Goal: Task Accomplishment & Management: Use online tool/utility

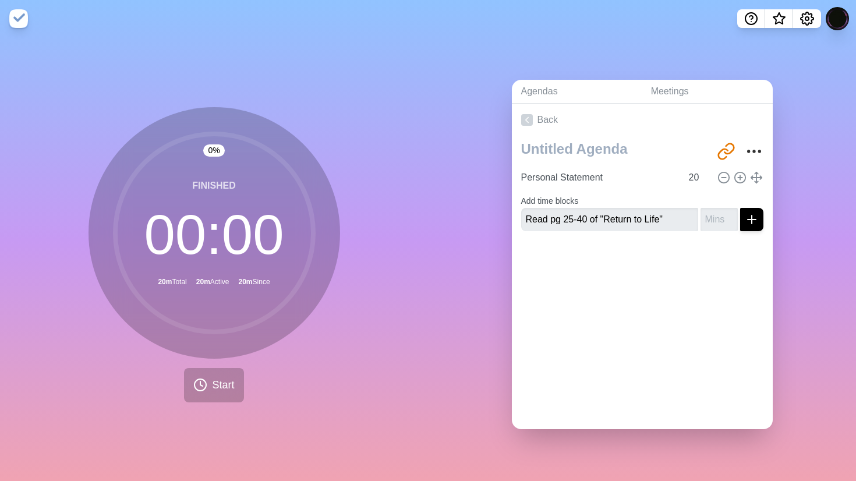
type input "Read pg 25-40 of "Return to Life""
click at [740, 208] on button "submit" at bounding box center [751, 219] width 23 height 23
type input "45"
click at [740, 208] on button "submit" at bounding box center [751, 219] width 23 height 23
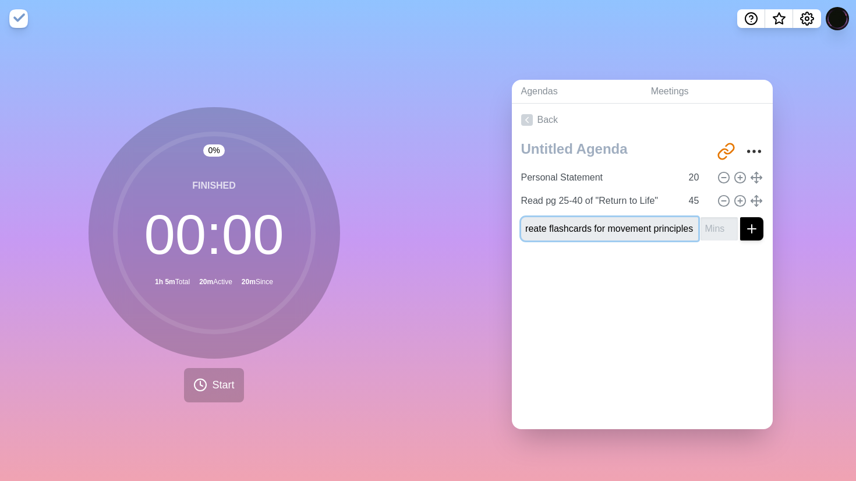
scroll to position [0, 10]
type input "Create flashcards for movement principles"
click at [717, 219] on input "number" at bounding box center [718, 228] width 37 height 23
type input "30"
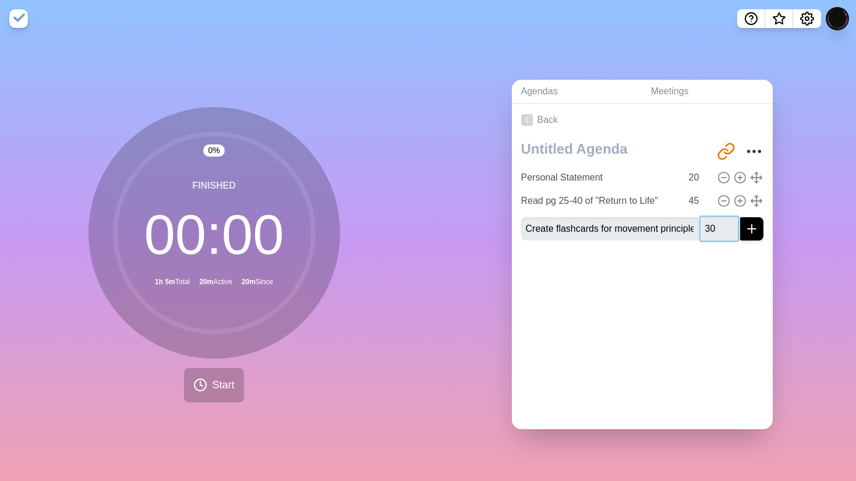
click at [740, 217] on button "submit" at bounding box center [751, 228] width 23 height 23
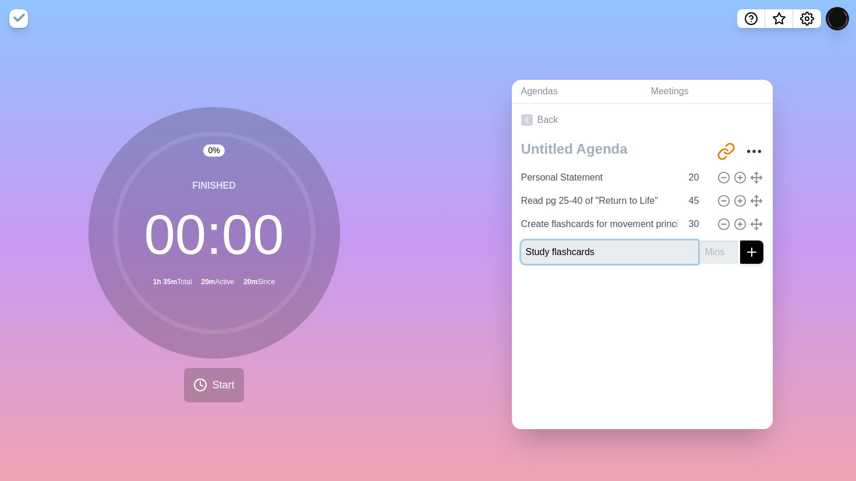
type input "Study flashcards"
click at [721, 251] on input "number" at bounding box center [718, 251] width 37 height 23
type input "30"
click at [740, 240] on button "submit" at bounding box center [751, 251] width 23 height 23
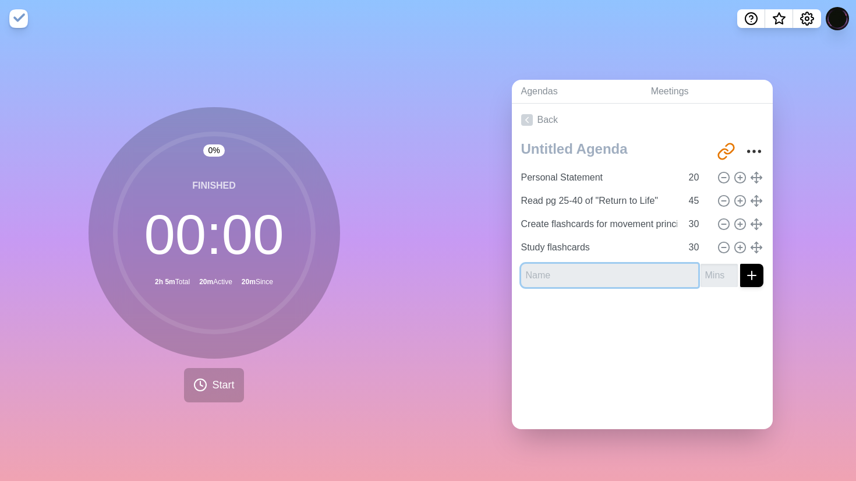
type input "W"
type input "Movement flow next 5"
click at [641, 282] on input "Movement flow next 5" at bounding box center [609, 275] width 177 height 23
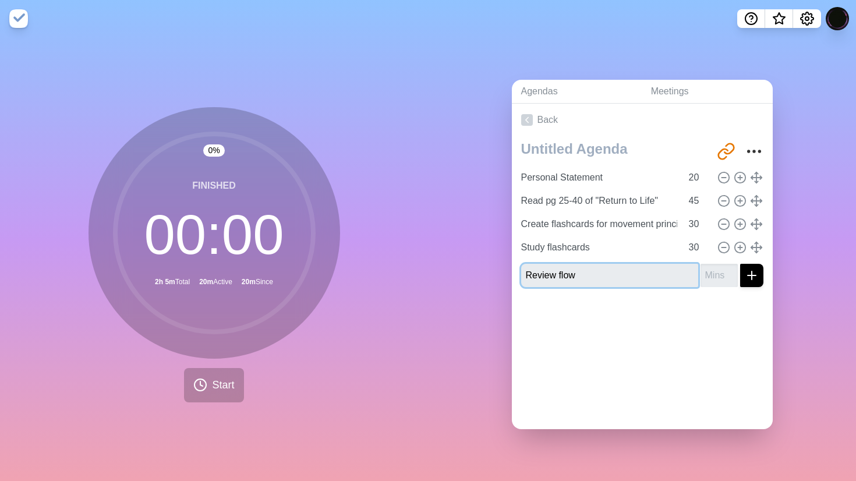
type input "Review flow"
click at [710, 276] on input "number" at bounding box center [718, 275] width 37 height 23
type input "45"
click at [740, 264] on button "submit" at bounding box center [751, 275] width 23 height 23
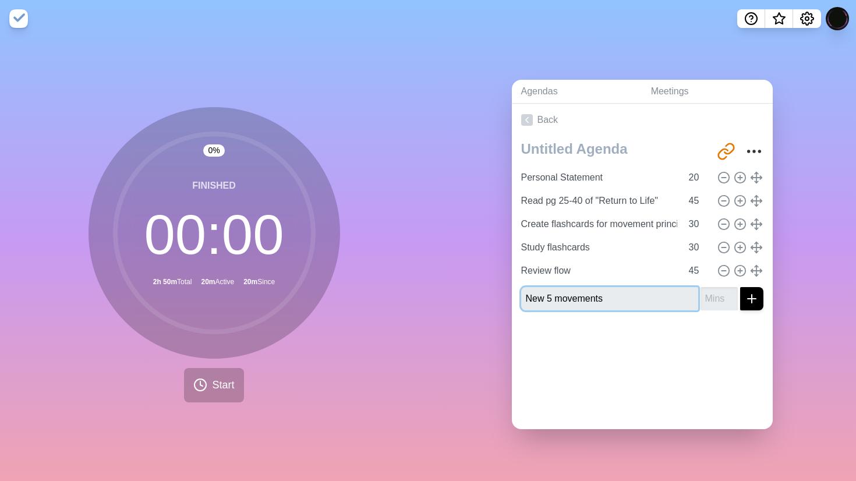
type input "New 5 movements"
click at [711, 301] on input "number" at bounding box center [718, 298] width 37 height 23
type input "1"
type input "60"
click at [740, 287] on button "submit" at bounding box center [751, 298] width 23 height 23
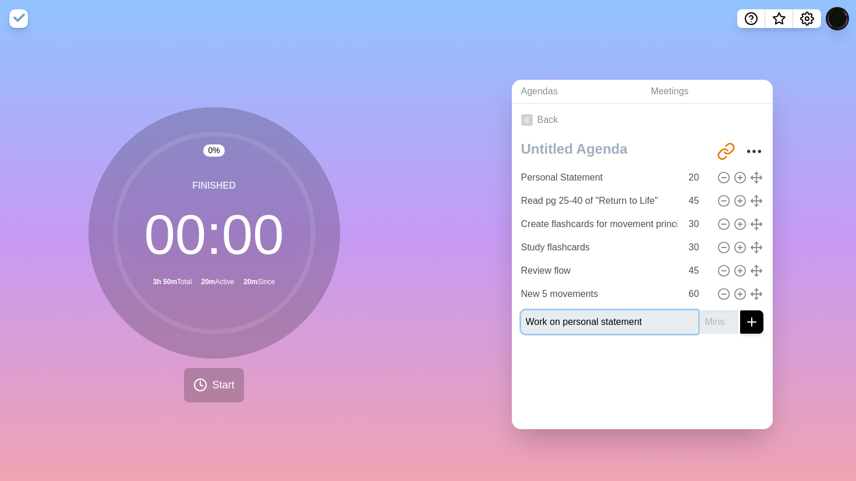
type input "Work on personal statement"
click at [740, 310] on button "submit" at bounding box center [751, 321] width 23 height 23
type input "60"
click at [740, 310] on button "submit" at bounding box center [751, 321] width 23 height 23
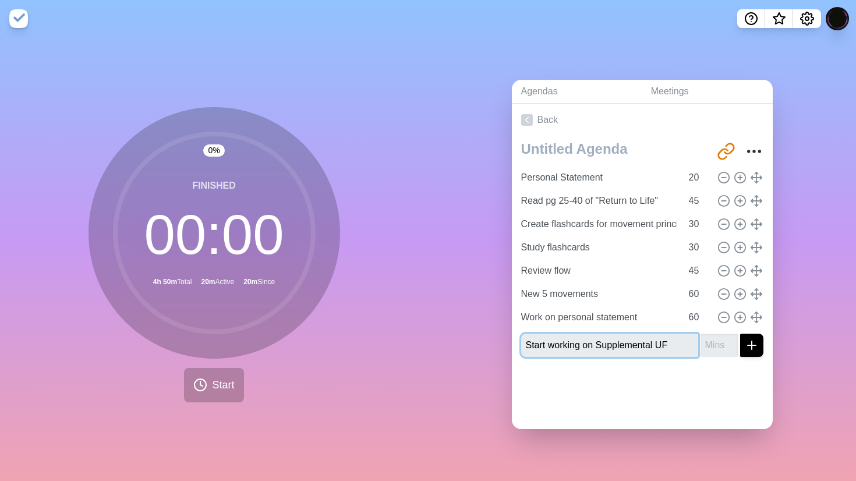
type input "Start working on Supplemental UF"
click at [713, 348] on input "number" at bounding box center [718, 345] width 37 height 23
type input "30"
click at [740, 334] on button "submit" at bounding box center [751, 345] width 23 height 23
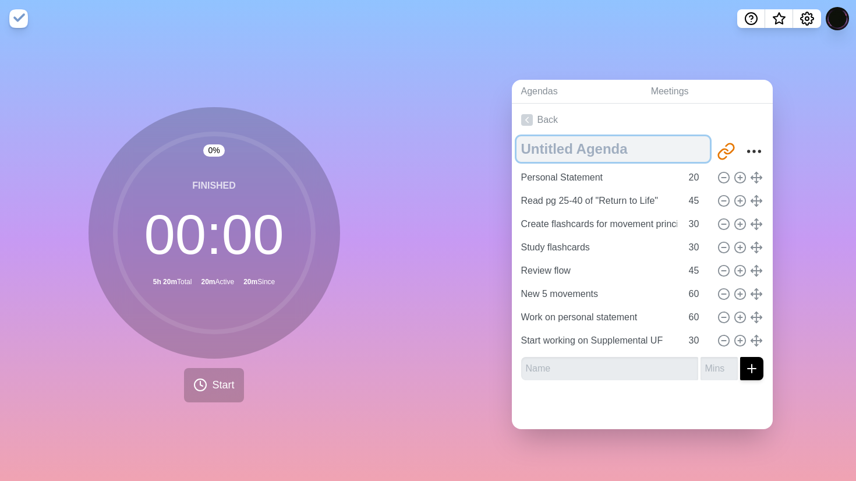
click at [581, 145] on textarea at bounding box center [612, 149] width 193 height 26
type textarea "Homework [DATE]"
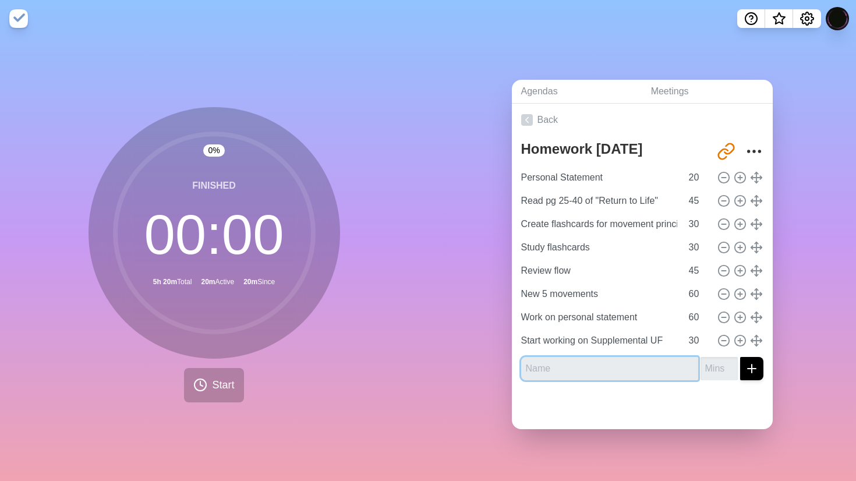
click at [593, 374] on input "text" at bounding box center [609, 368] width 177 height 23
type input "5"
type input "10 minute break"
click at [740, 357] on button "submit" at bounding box center [751, 368] width 23 height 23
type input "10"
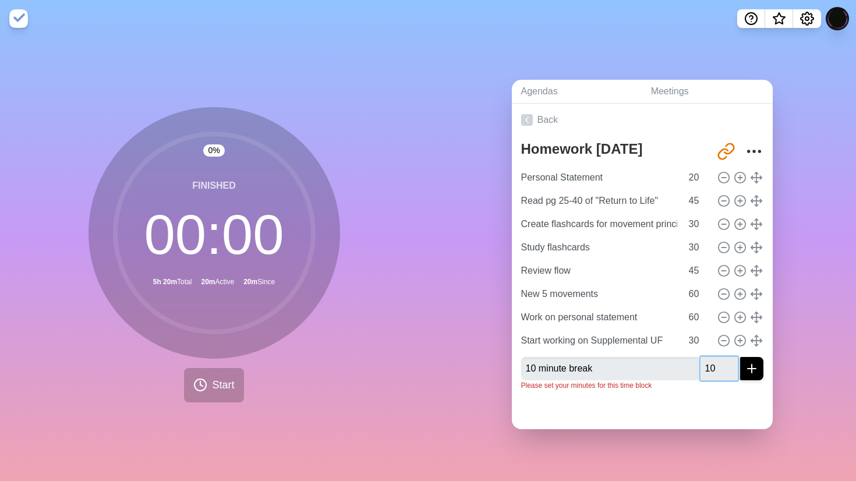
click at [740, 357] on button "submit" at bounding box center [751, 368] width 23 height 23
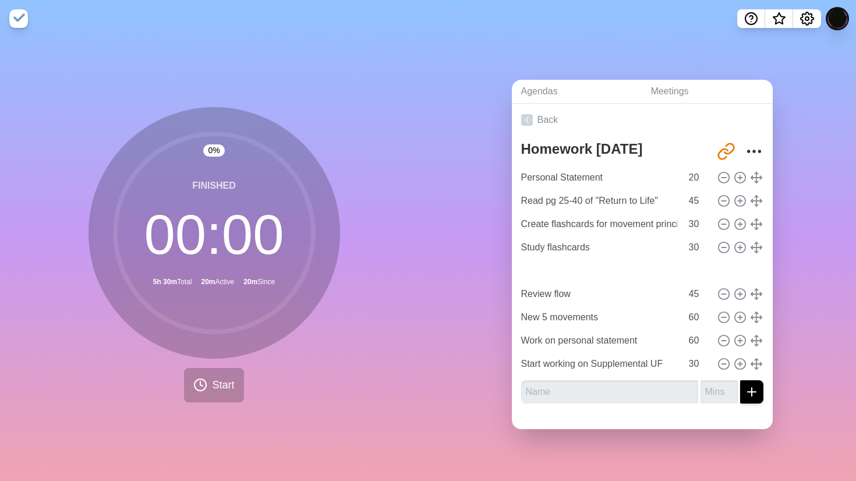
type input "10 minute break"
type input "10"
type input "Review flow"
type input "45"
type input "New 5 movements"
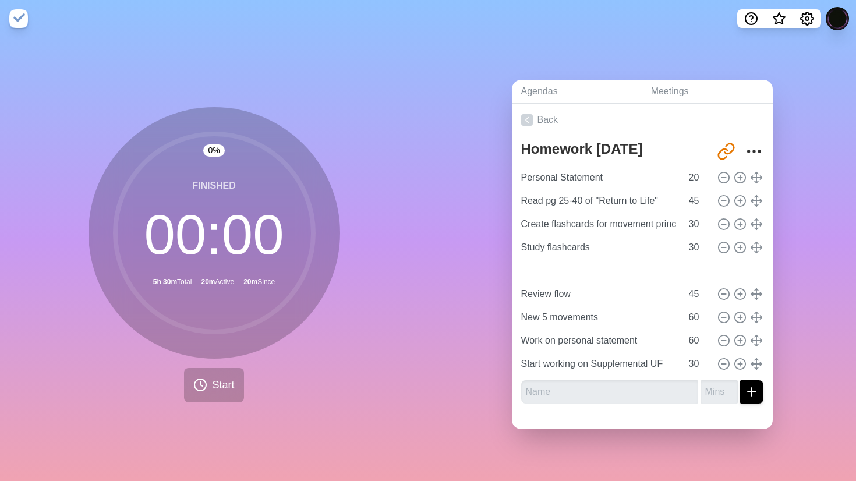
type input "Work on personal statement"
type input "60"
type input "Start working on Supplemental UF"
type input "30"
click at [728, 175] on circle at bounding box center [723, 177] width 10 height 10
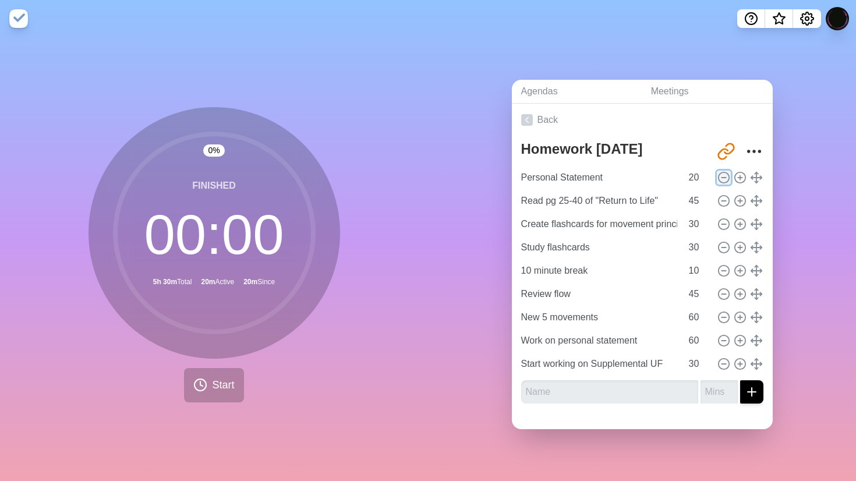
type input "Read pg 25-40 of "Return to Life""
type input "45"
type input "Create flashcards for movement principles"
type input "30"
type input "Study flashcards"
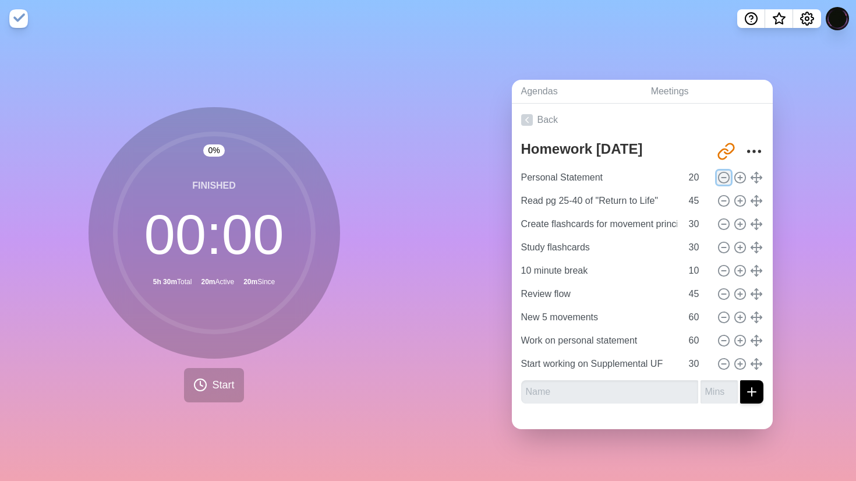
type input "10 minute break"
type input "10"
type input "Review flow"
type input "45"
type input "New 5 movements"
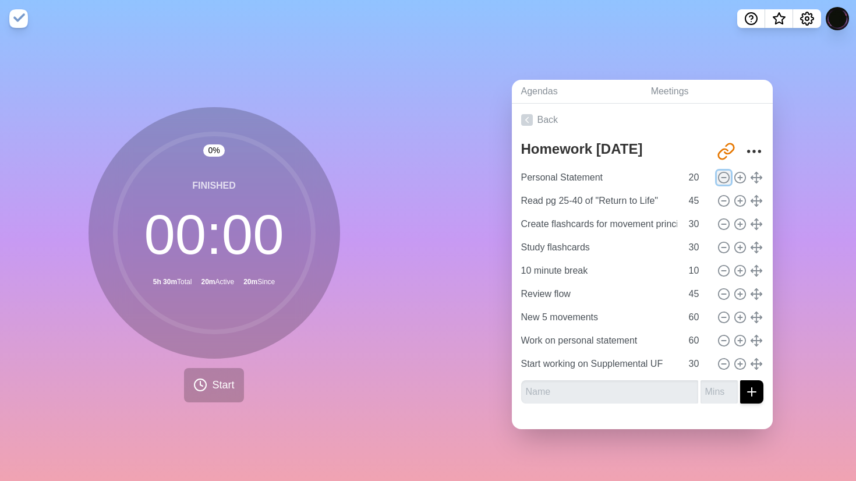
type input "60"
type input "Work on personal statement"
type input "Start working on Supplemental UF"
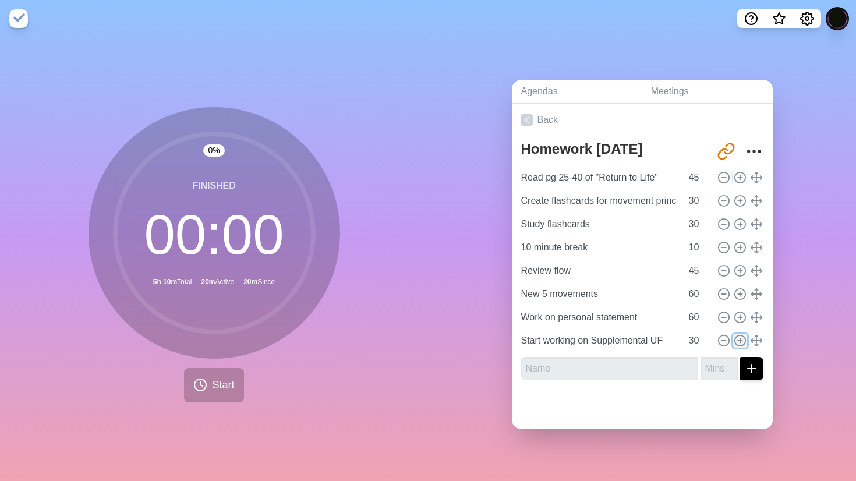
click at [737, 343] on icon at bounding box center [739, 340] width 13 height 13
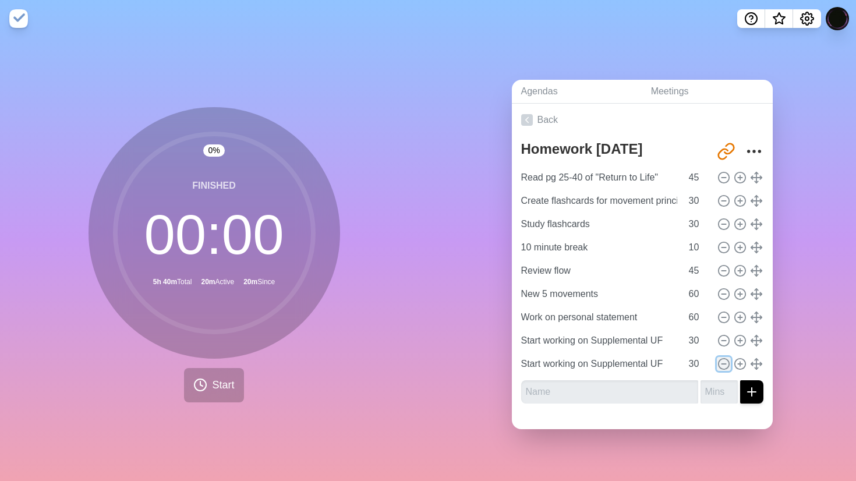
click at [721, 366] on icon at bounding box center [723, 363] width 13 height 13
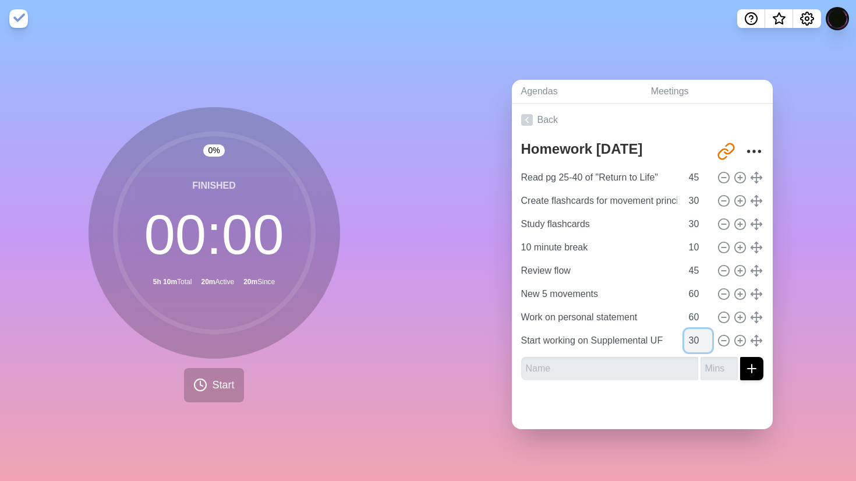
click at [690, 343] on input "30" at bounding box center [698, 340] width 28 height 23
click at [698, 343] on input "30" at bounding box center [698, 340] width 28 height 23
type input "3"
click at [701, 314] on input "60" at bounding box center [698, 317] width 28 height 23
click at [699, 339] on input "40" at bounding box center [698, 340] width 28 height 23
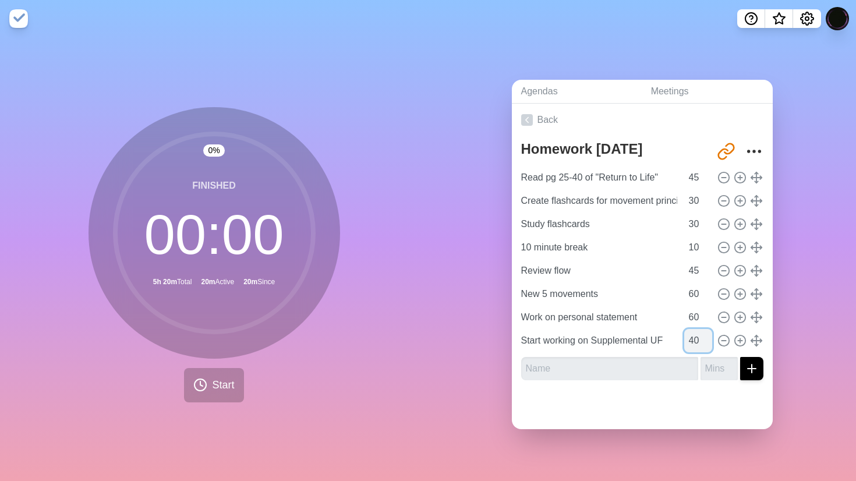
type input "4"
type input "35"
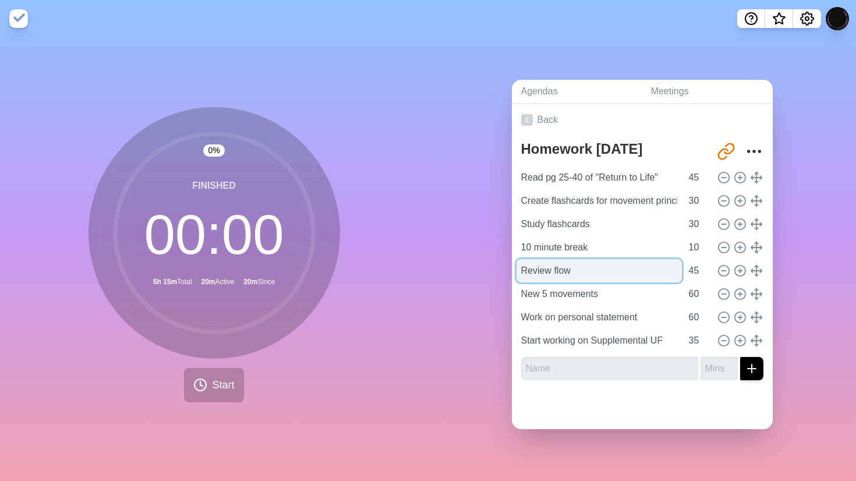
click at [616, 277] on input "Review flow" at bounding box center [598, 270] width 165 height 23
type input "Review first 5 flow"
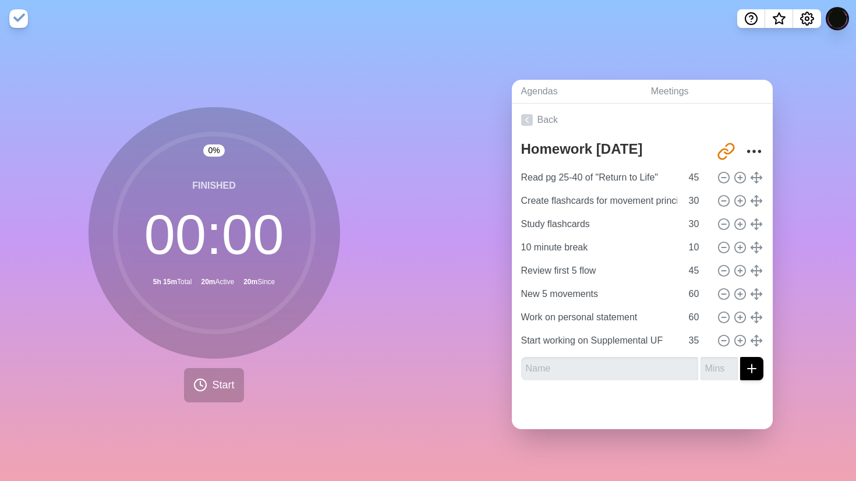
click at [798, 309] on div "Agendas Meetings Back Homework [DATE] [URL][DOMAIN_NAME] Read pg 25-40 of "Retu…" at bounding box center [642, 259] width 428 height 444
click at [700, 267] on input "45" at bounding box center [698, 270] width 28 height 23
type input "4"
type input "50"
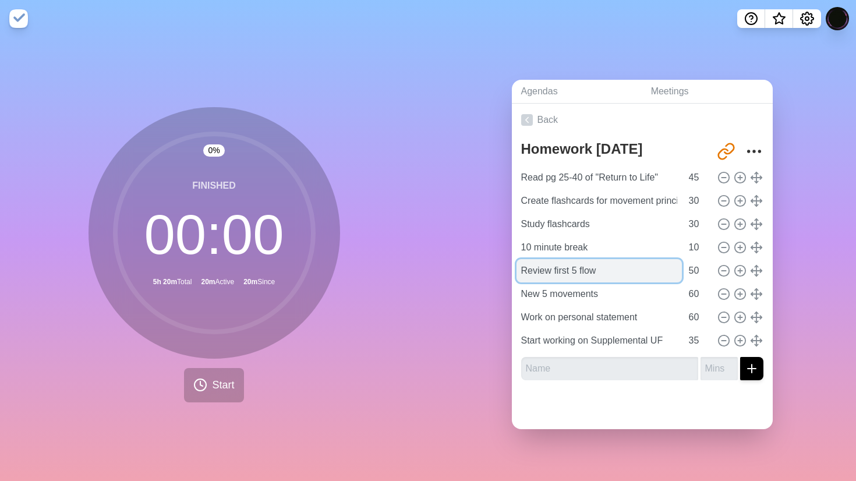
click at [611, 273] on input "Review first 5 flow" at bounding box center [598, 270] width 165 height 23
type input "Review first 5 flow (with science of pilates)"
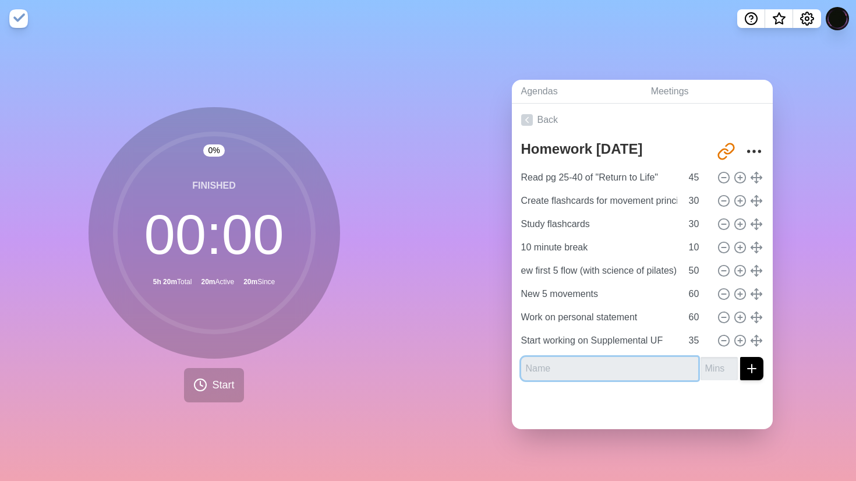
click at [648, 375] on input "text" at bounding box center [609, 368] width 177 height 23
type input "R"
type input "read and review exercises in science of pilates"
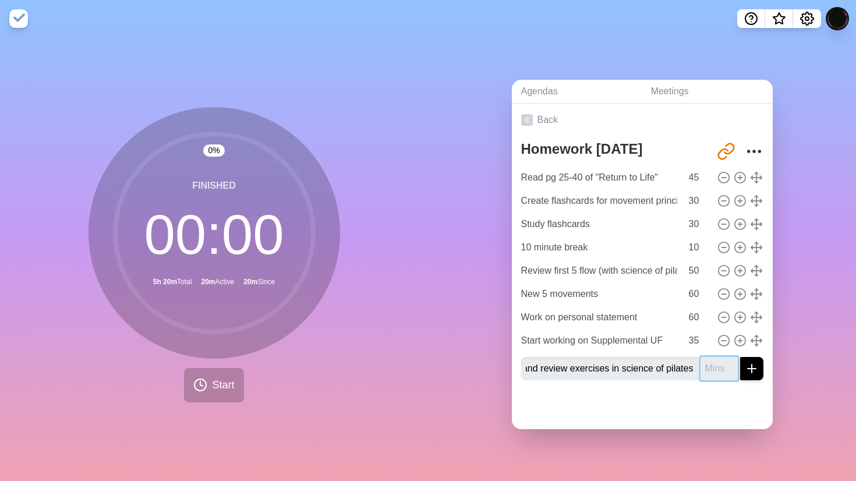
click at [717, 368] on input "number" at bounding box center [718, 368] width 37 height 23
type input "4"
type input "30"
click at [740, 357] on button "submit" at bounding box center [751, 368] width 23 height 23
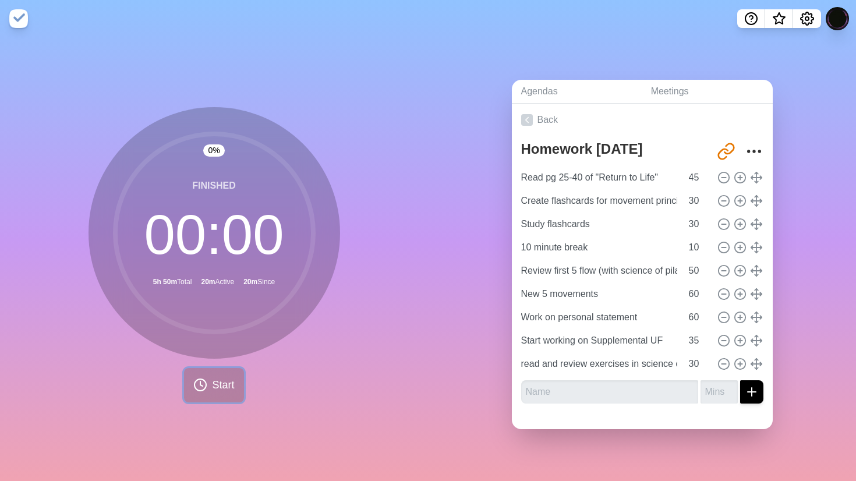
click at [214, 397] on button "Start" at bounding box center [213, 385] width 59 height 34
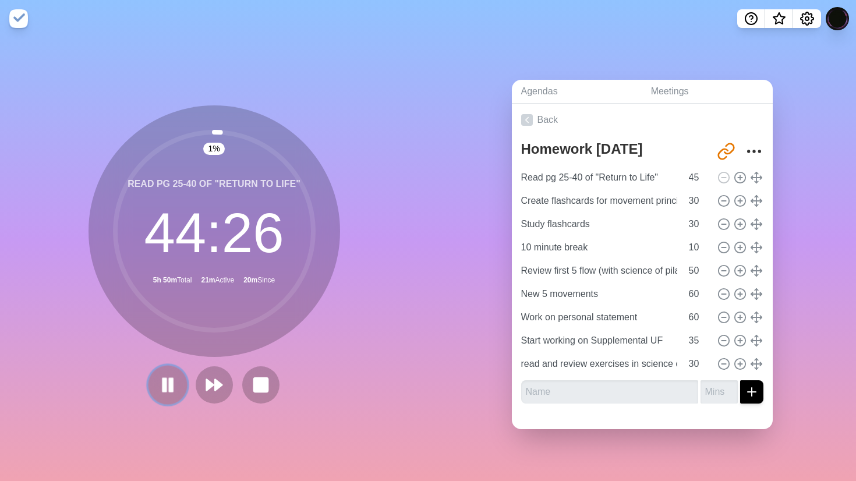
click at [167, 380] on icon at bounding box center [168, 385] width 20 height 20
